Goal: Transaction & Acquisition: Purchase product/service

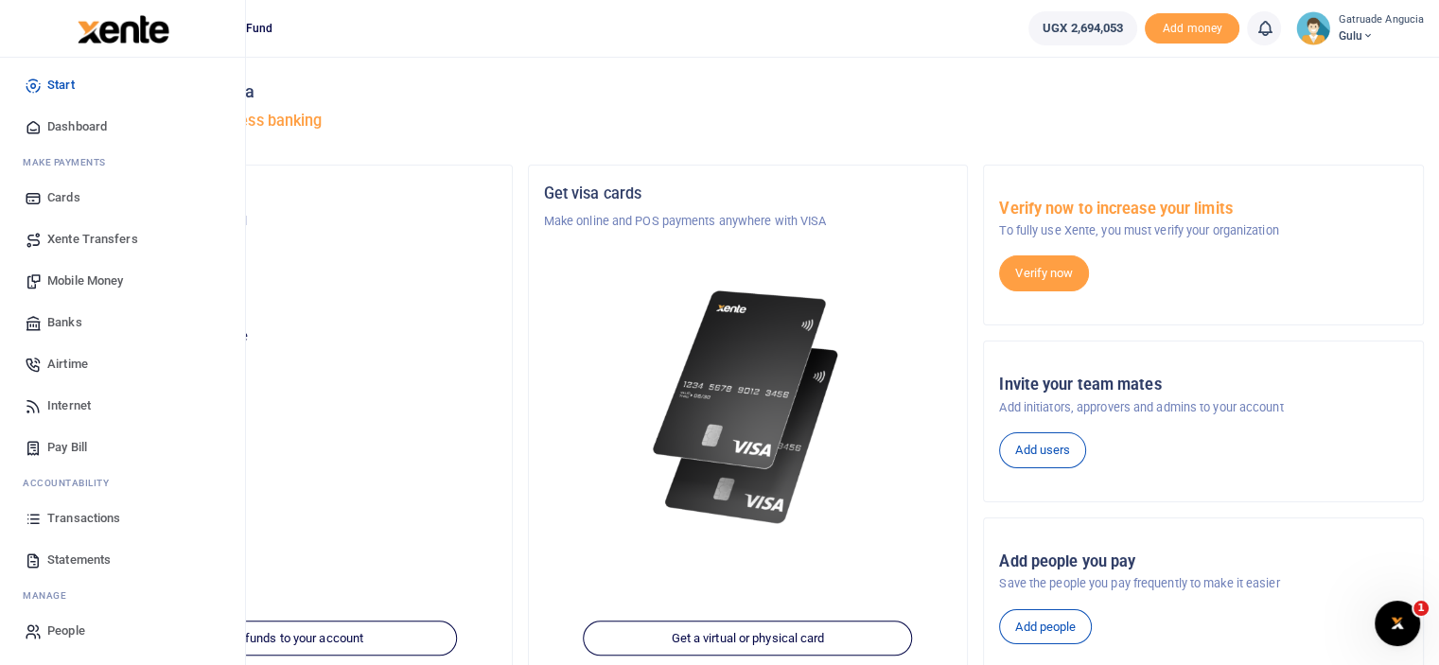
scroll to position [189, 0]
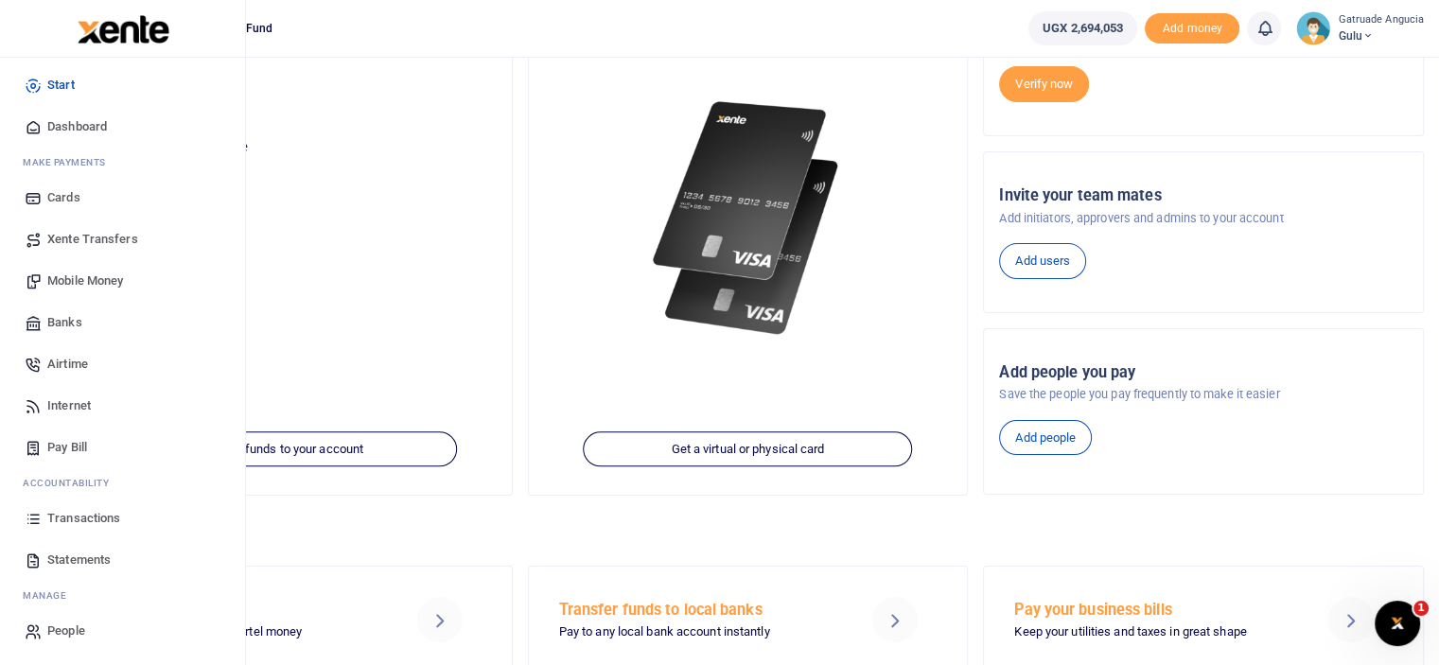
click at [61, 444] on span "Pay Bill" at bounding box center [67, 447] width 40 height 19
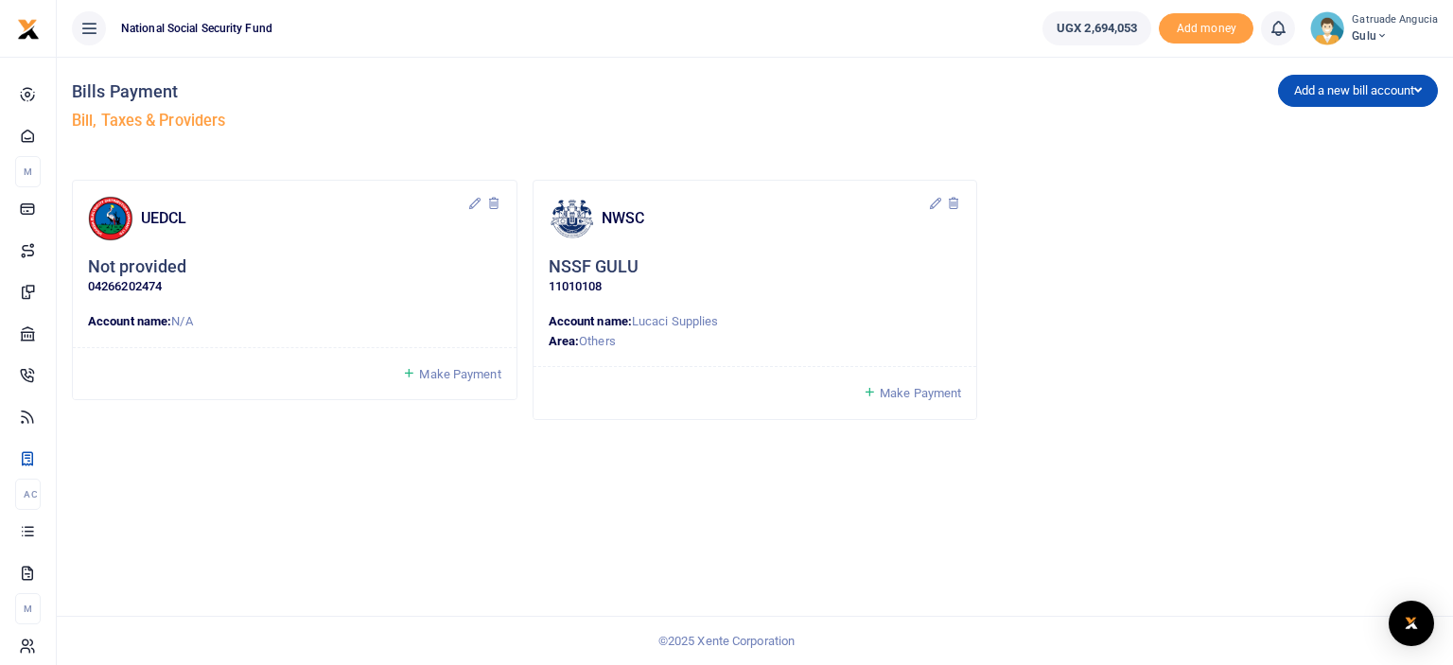
click at [931, 395] on span "Make Payment" at bounding box center [920, 393] width 81 height 14
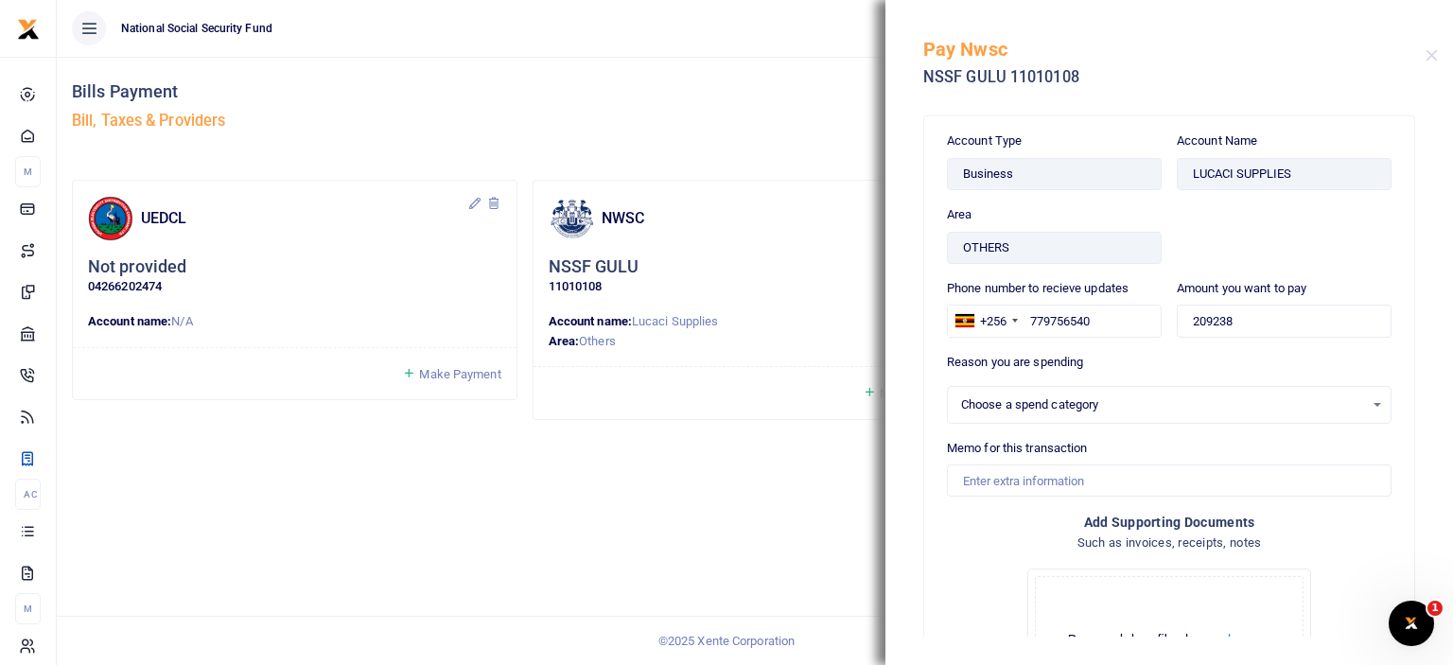
select select
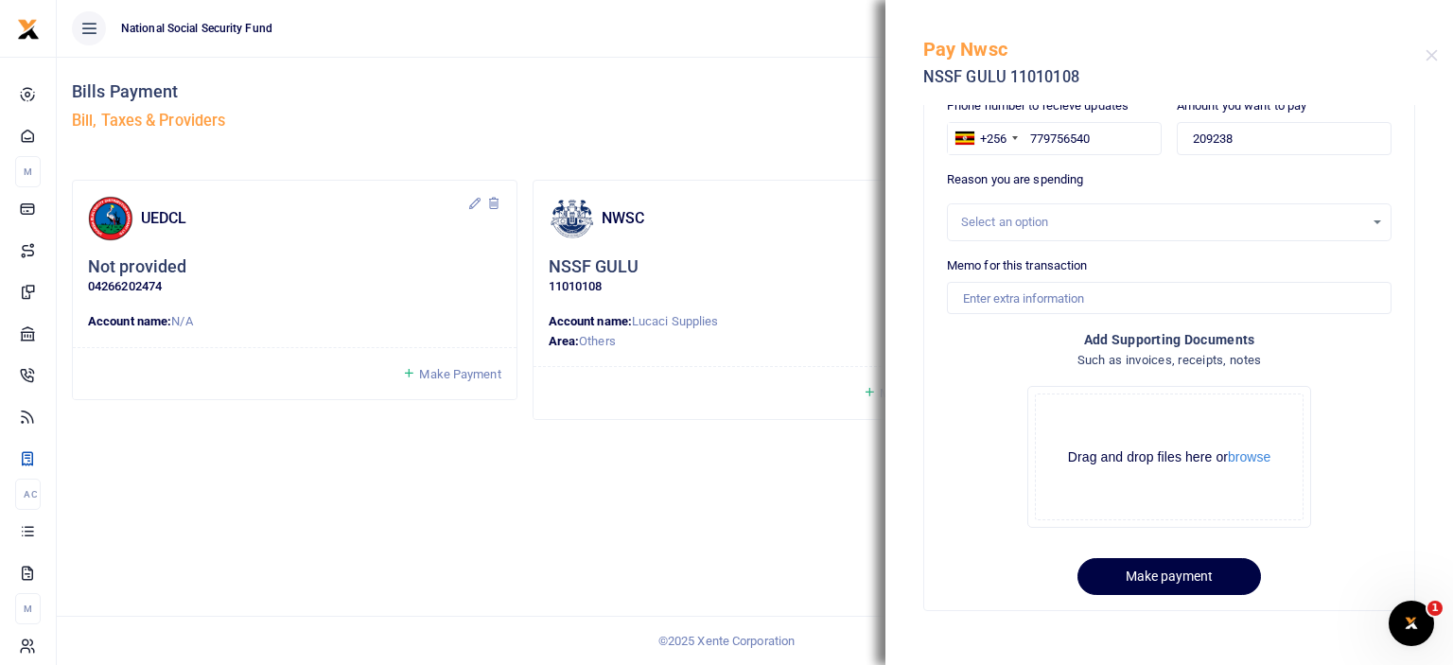
scroll to position [184, 0]
click at [1256, 457] on button "browse" at bounding box center [1249, 455] width 43 height 14
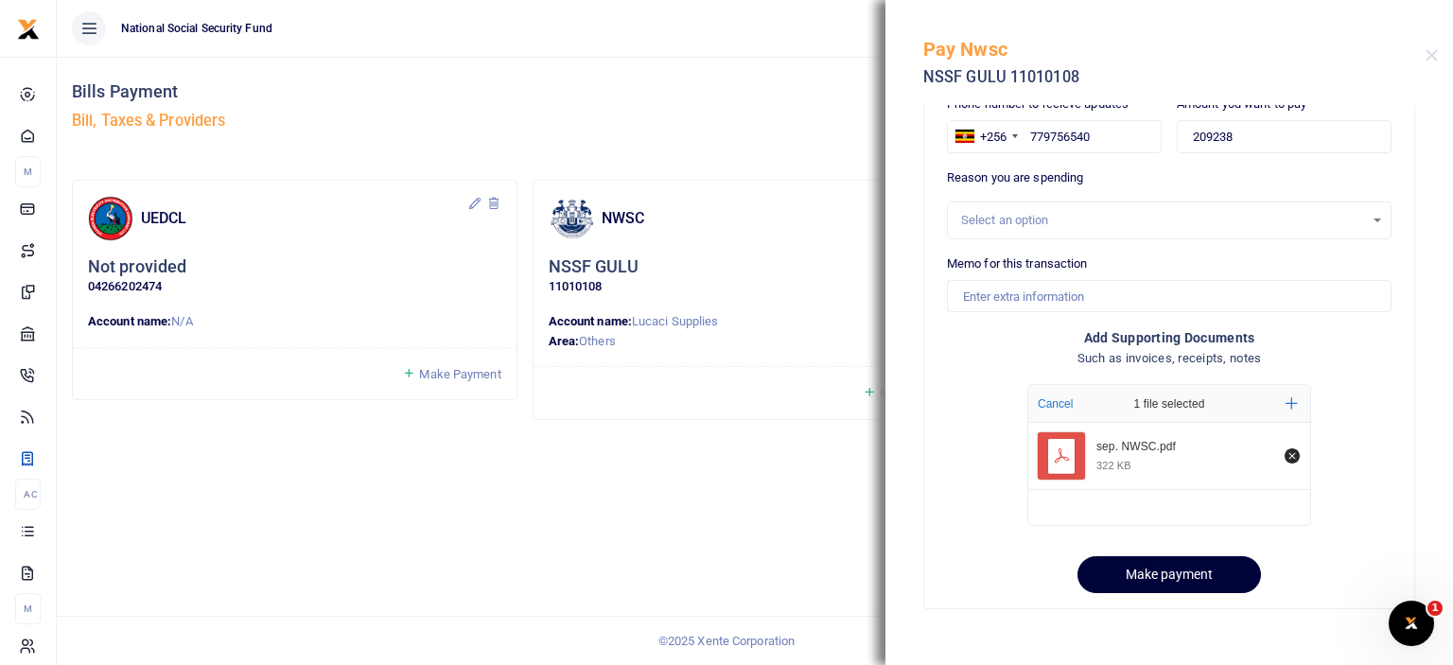
click at [1146, 574] on button "Make payment" at bounding box center [1169, 574] width 184 height 37
click at [1033, 302] on input "Memo for this transaction" at bounding box center [1169, 296] width 445 height 32
click at [1257, 294] on input "For NWSC ( WATER) BILL FOR [DATE] and [DATE]" at bounding box center [1169, 296] width 445 height 32
type input "For NWSC ( WATER) BILL"
click at [1375, 376] on div "Drop your files here Cancel 1 file selected Add more sep. NWSC.pdf 322 KB" at bounding box center [1169, 455] width 445 height 172
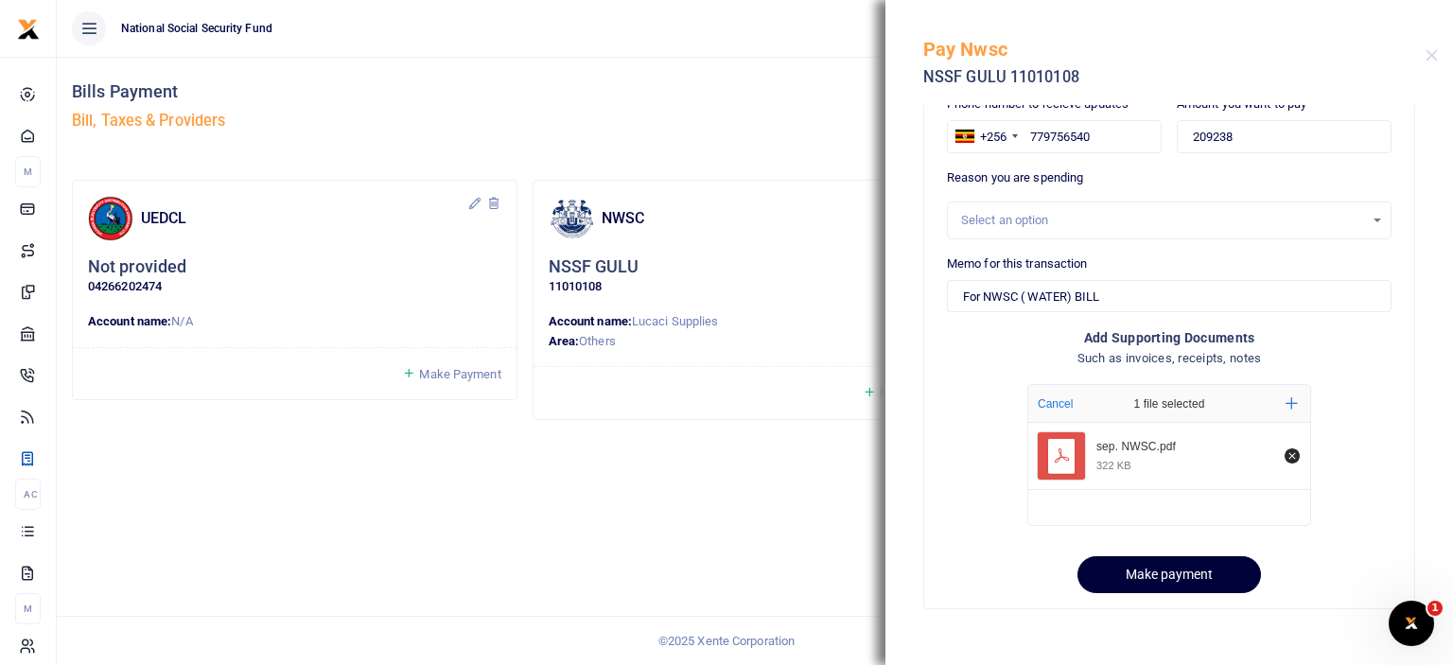
click at [1199, 577] on button "Make payment" at bounding box center [1169, 574] width 184 height 37
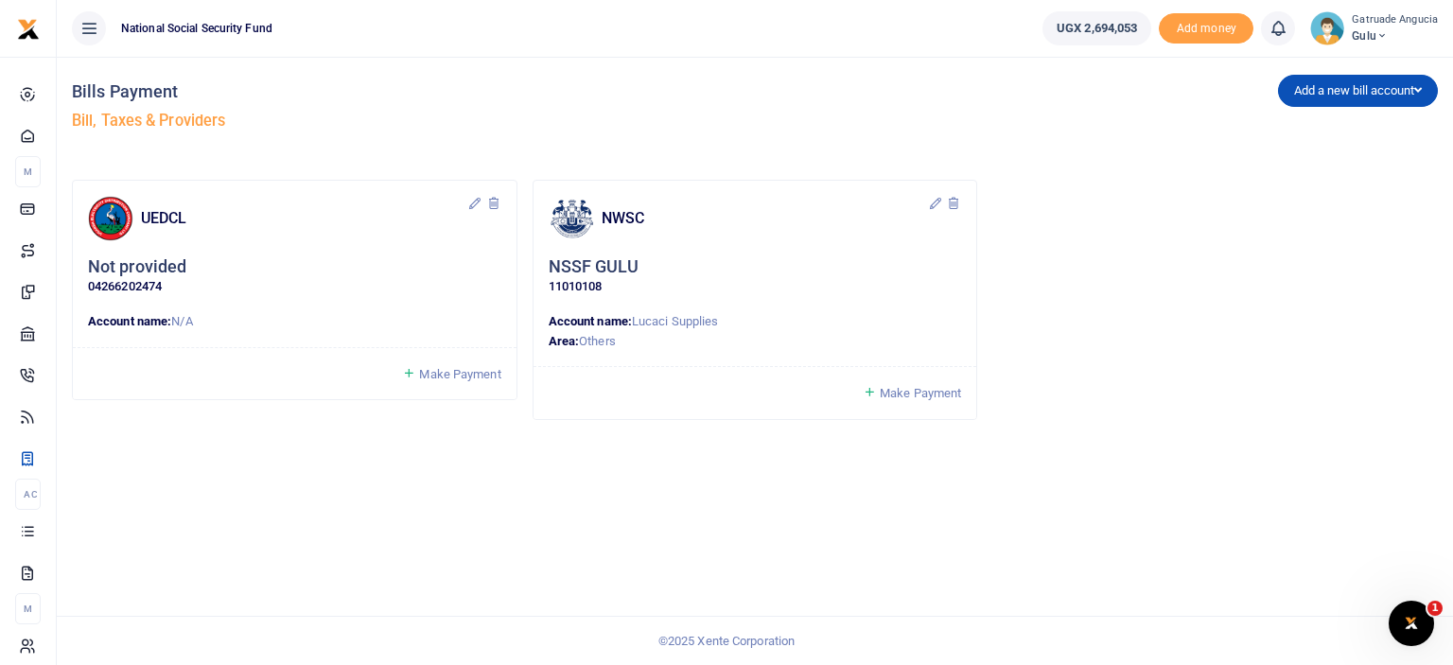
click at [1011, 616] on footer "© 2025 Xente Corporation" at bounding box center [726, 641] width 1453 height 50
